Goal: Task Accomplishment & Management: Use online tool/utility

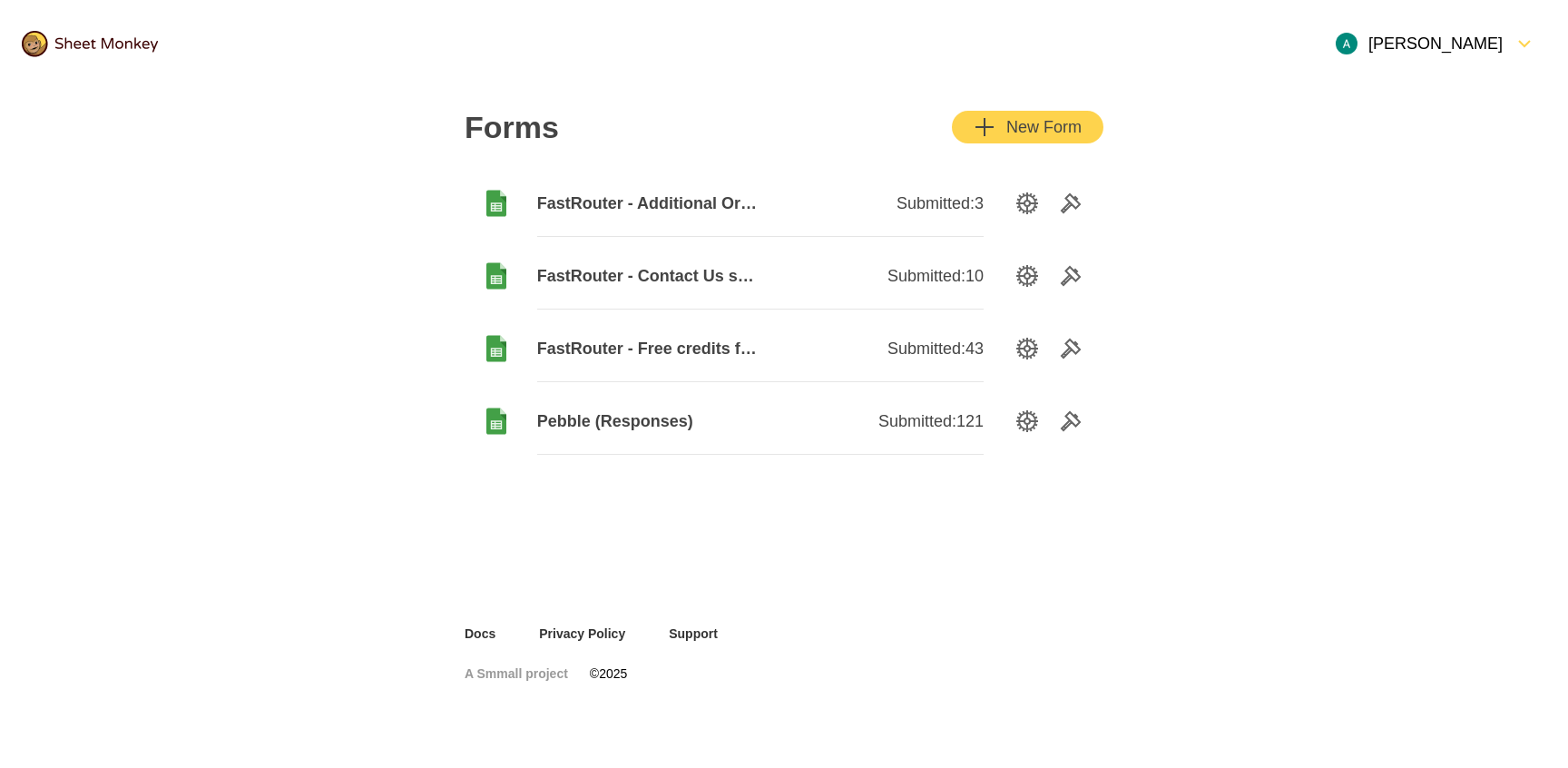
click at [1001, 121] on div "button" at bounding box center [1001, 126] width 11 height 22
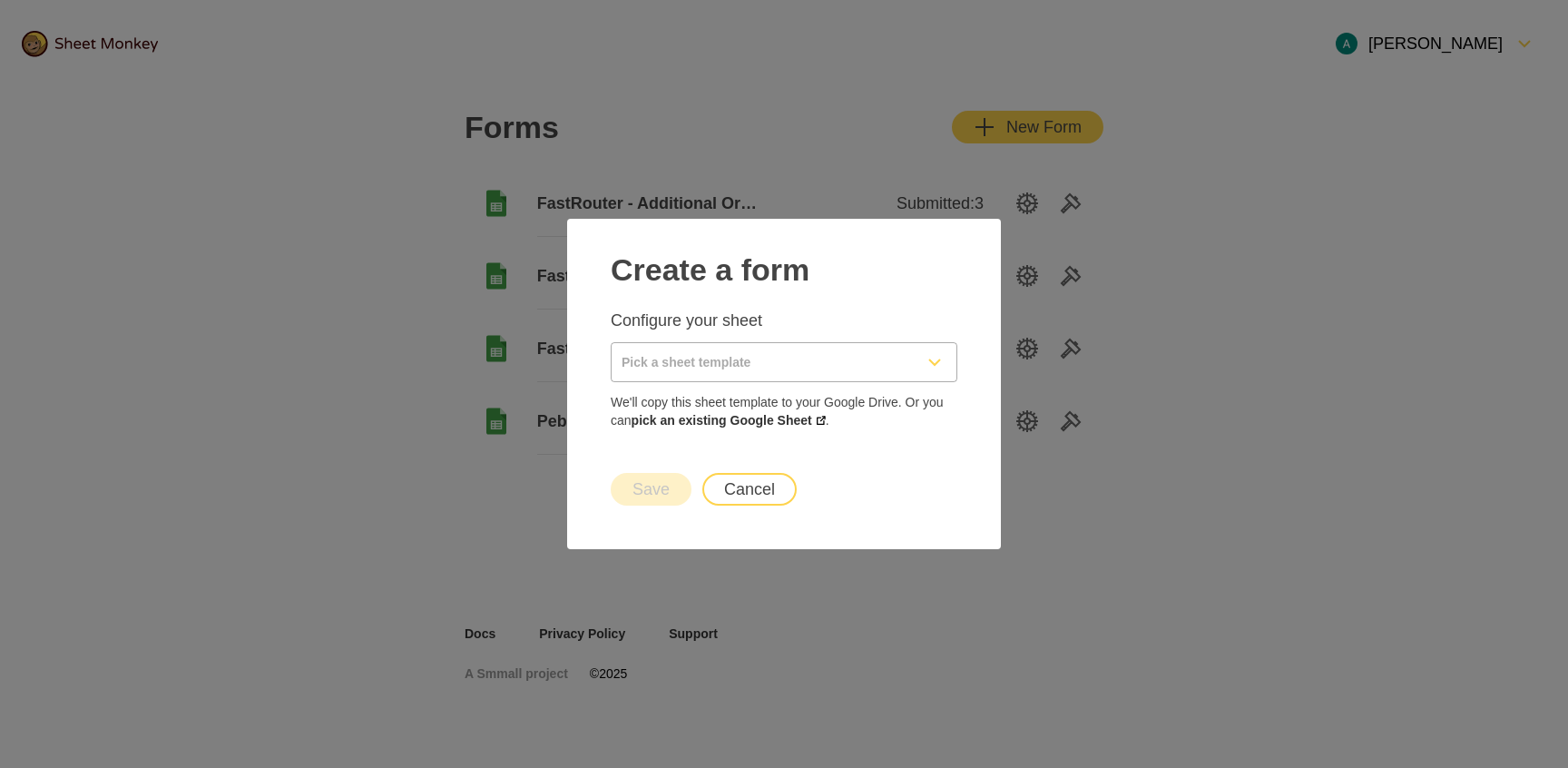
click at [770, 377] on input "Pick a sheet template" at bounding box center [762, 362] width 301 height 38
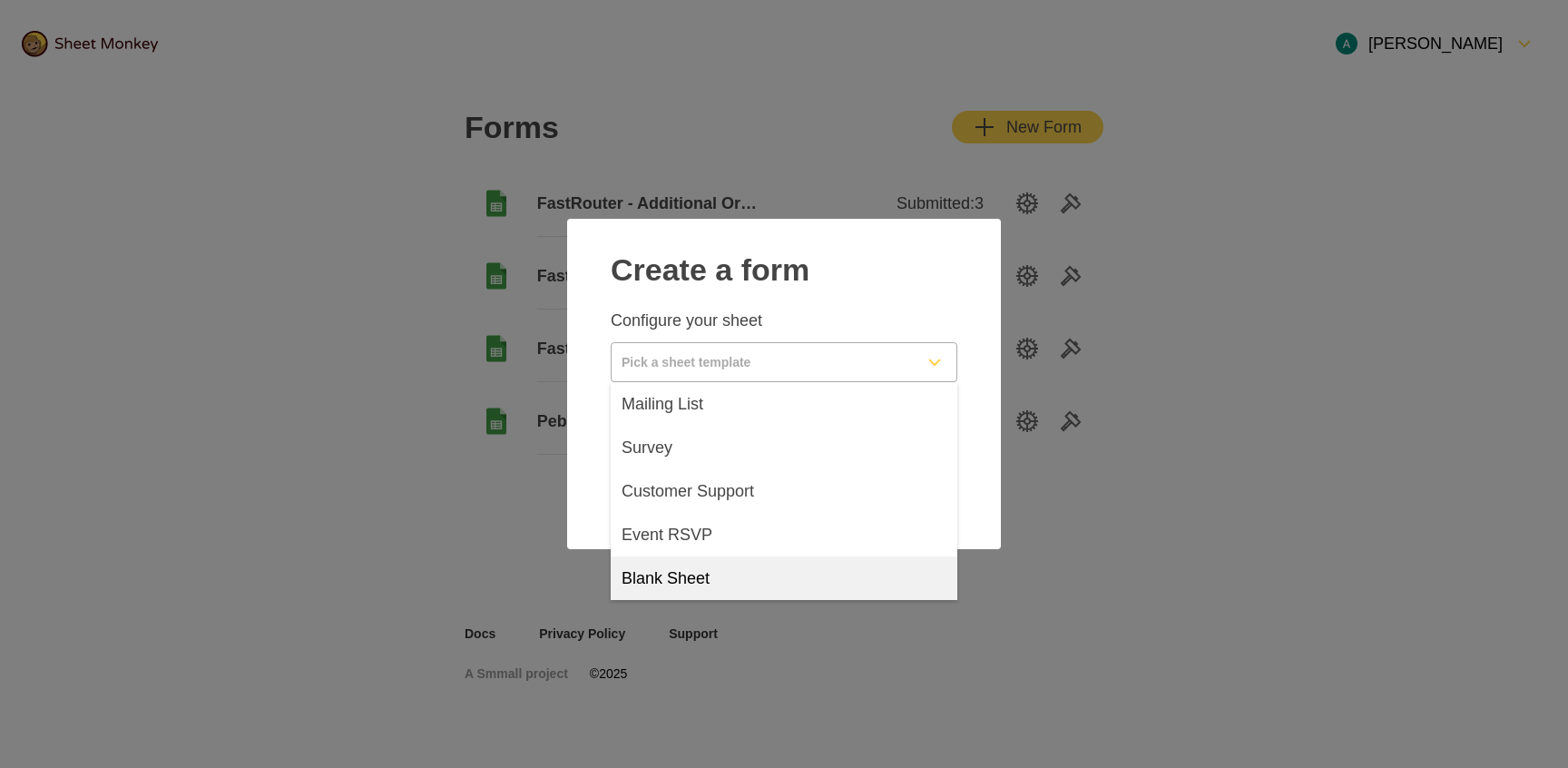
click at [728, 560] on div "Blank Sheet" at bounding box center [784, 579] width 346 height 44
type input "Blank Sheet"
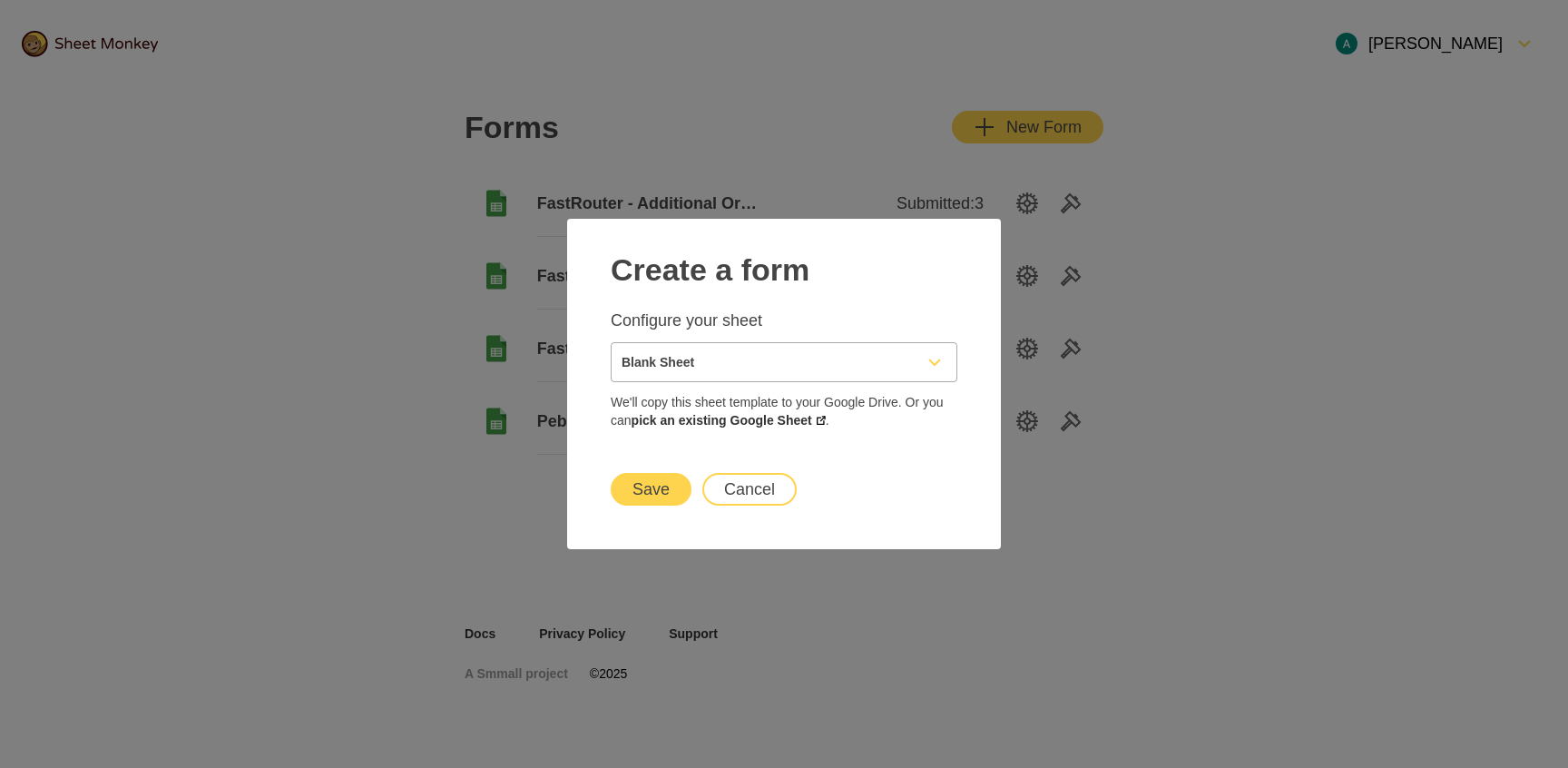
click at [671, 496] on button "Save" at bounding box center [651, 489] width 80 height 33
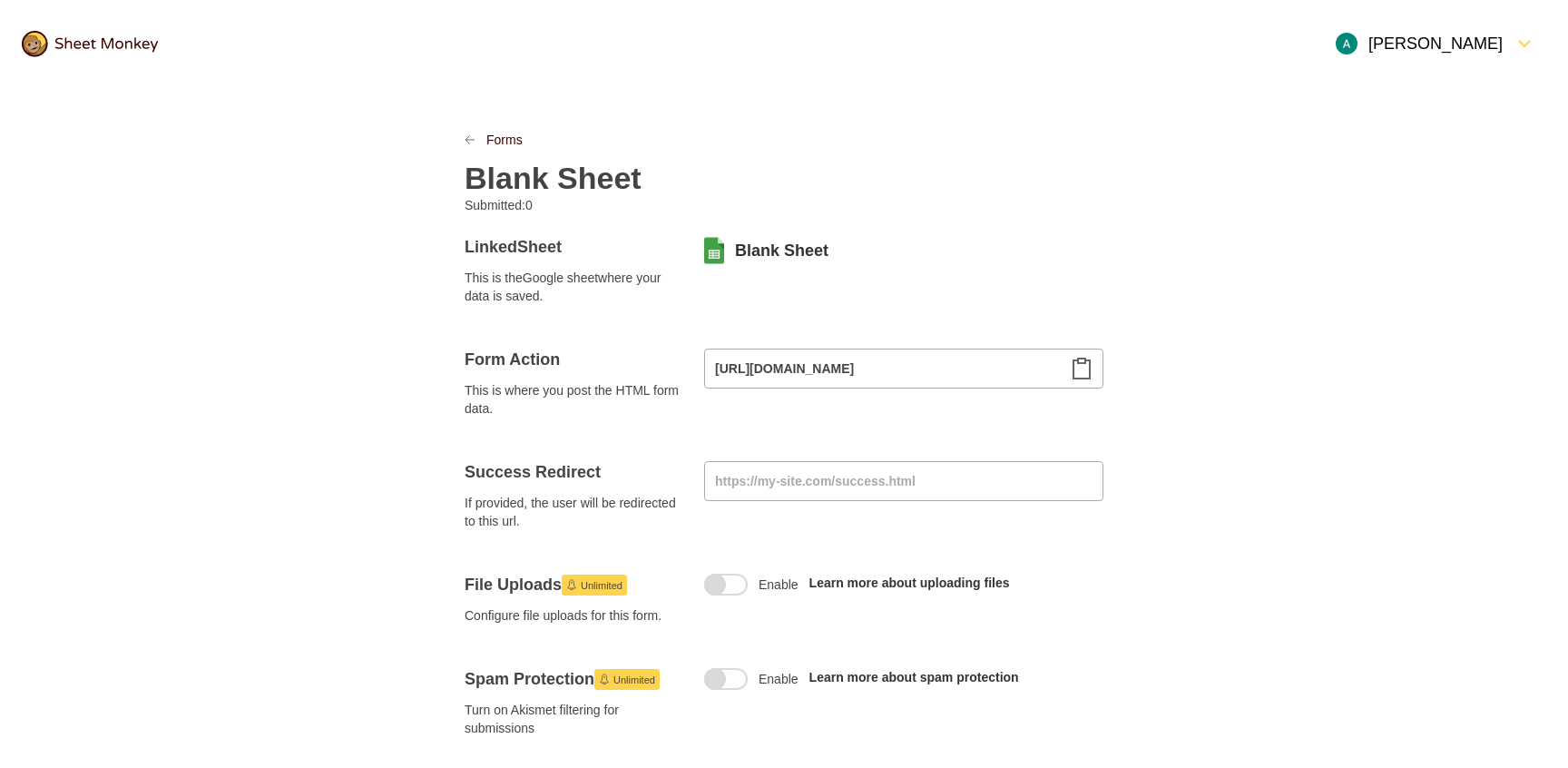
click at [1087, 371] on icon "Clipboard" at bounding box center [1081, 368] width 22 height 22
click at [721, 251] on icon at bounding box center [714, 252] width 20 height 27
click at [756, 248] on link "Blank Sheet" at bounding box center [782, 250] width 94 height 22
